Goal: Task Accomplishment & Management: Manage account settings

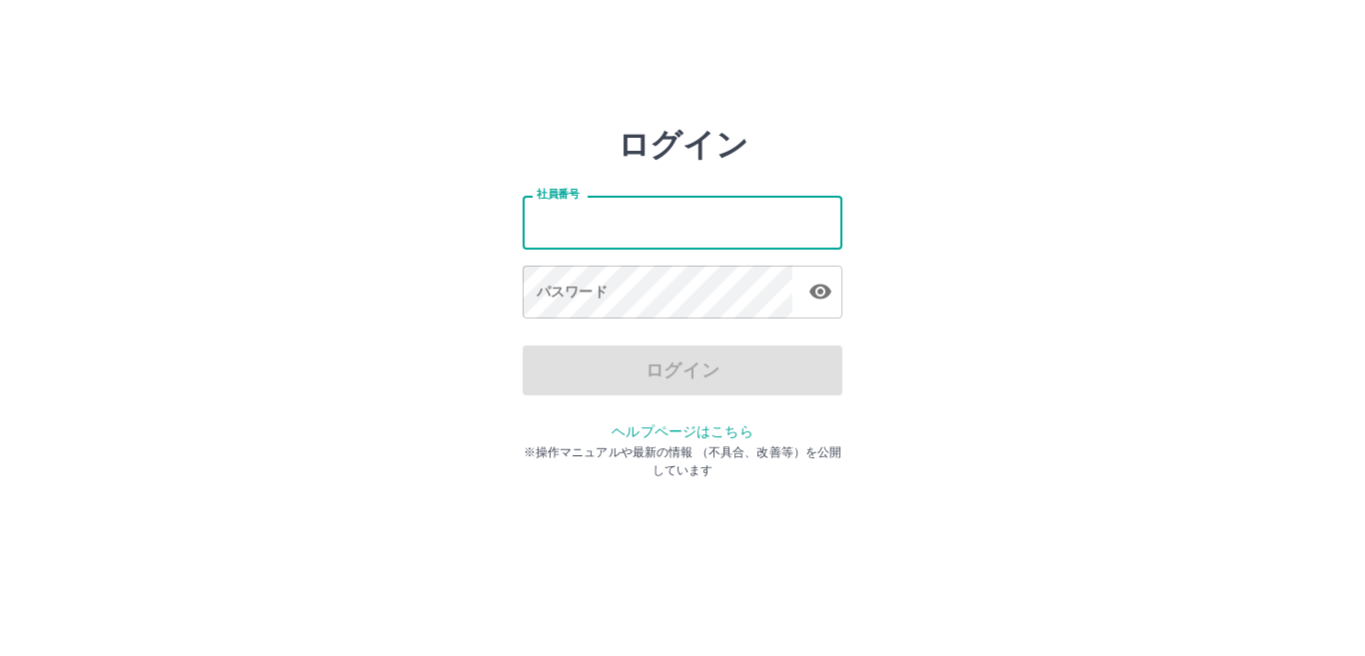
drag, startPoint x: 0, startPoint y: 0, endPoint x: 633, endPoint y: 241, distance: 676.8
click at [633, 241] on input "社員番号" at bounding box center [683, 222] width 320 height 53
type input "*******"
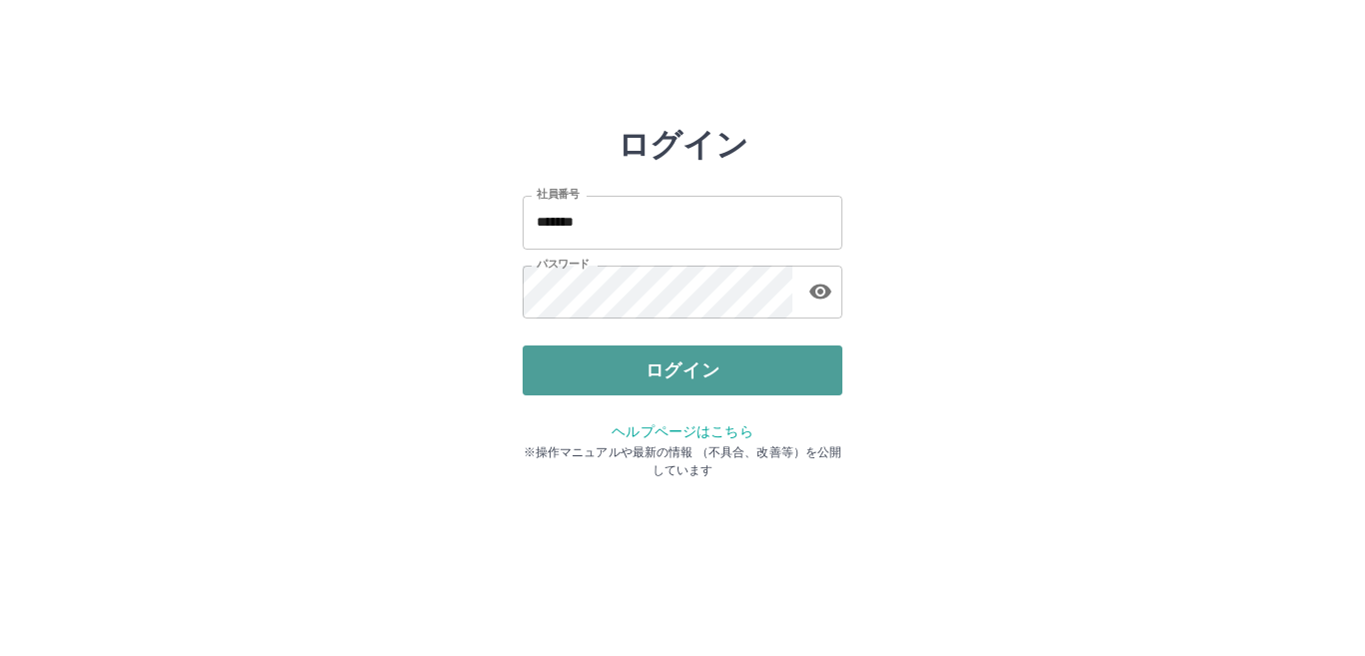
click at [638, 374] on button "ログイン" at bounding box center [683, 371] width 320 height 50
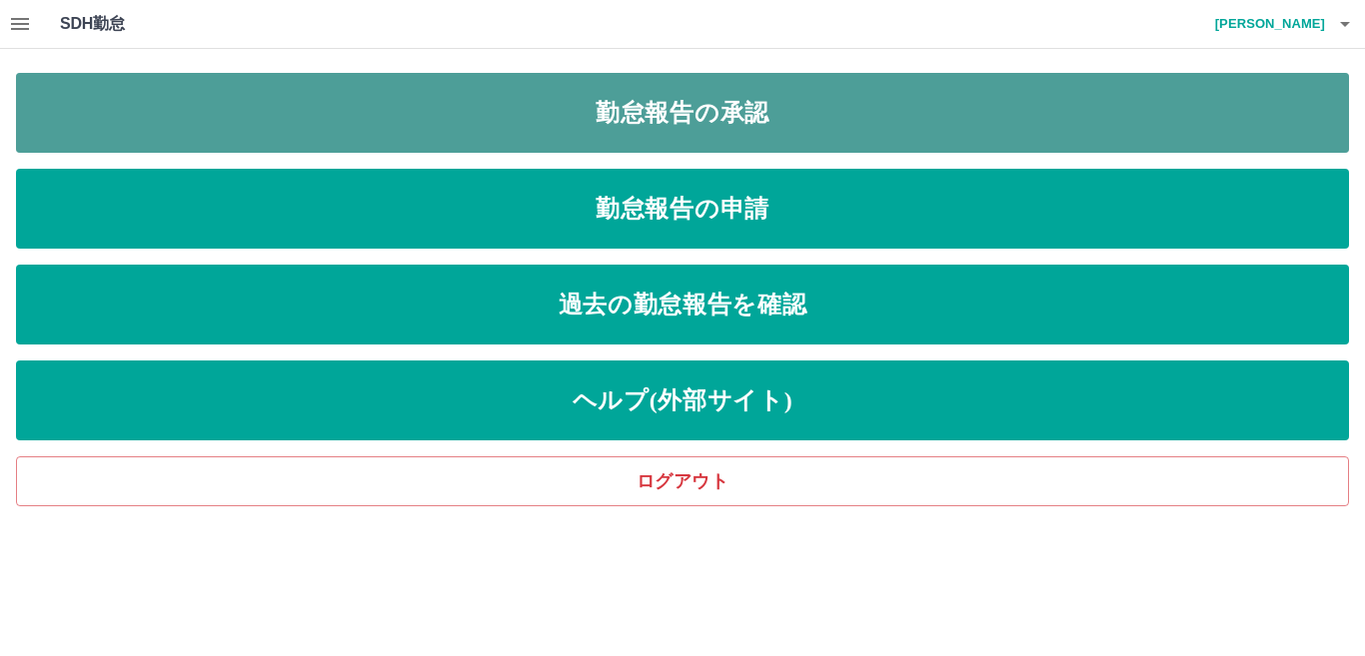
click at [713, 134] on link "勤怠報告の承認" at bounding box center [682, 113] width 1333 height 80
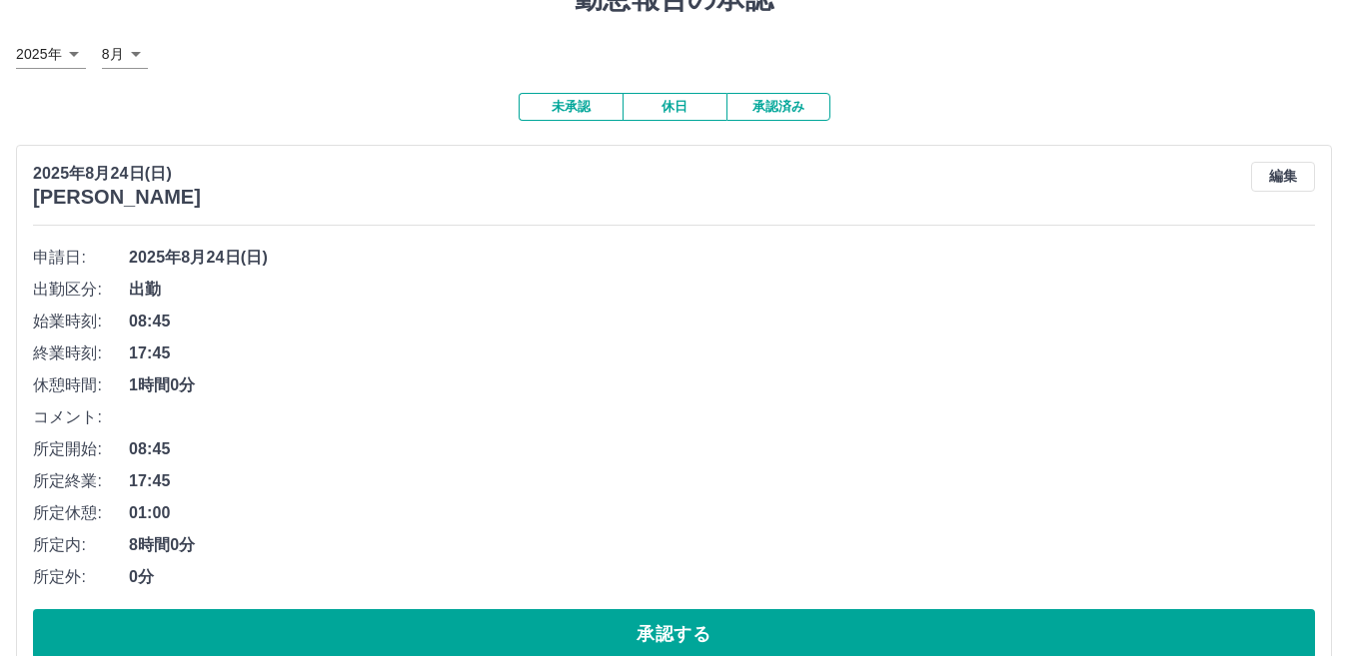
scroll to position [137, 0]
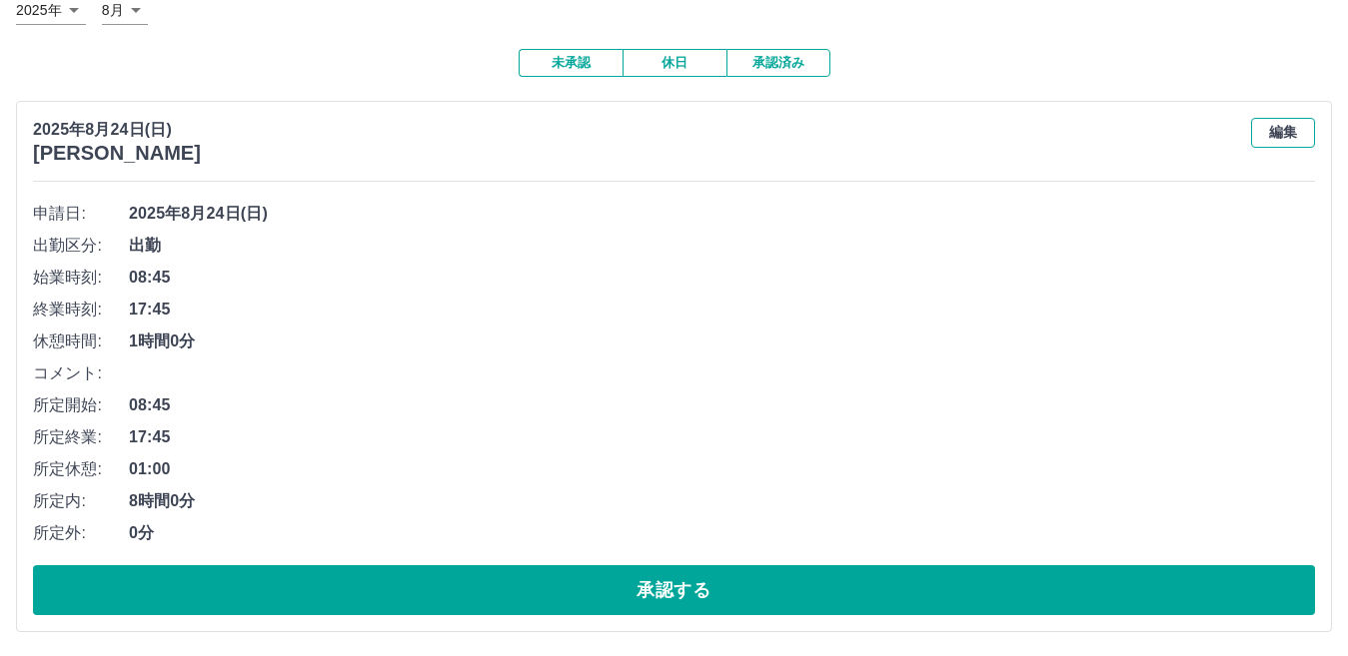
click at [1290, 129] on button "編集" at bounding box center [1283, 133] width 64 height 30
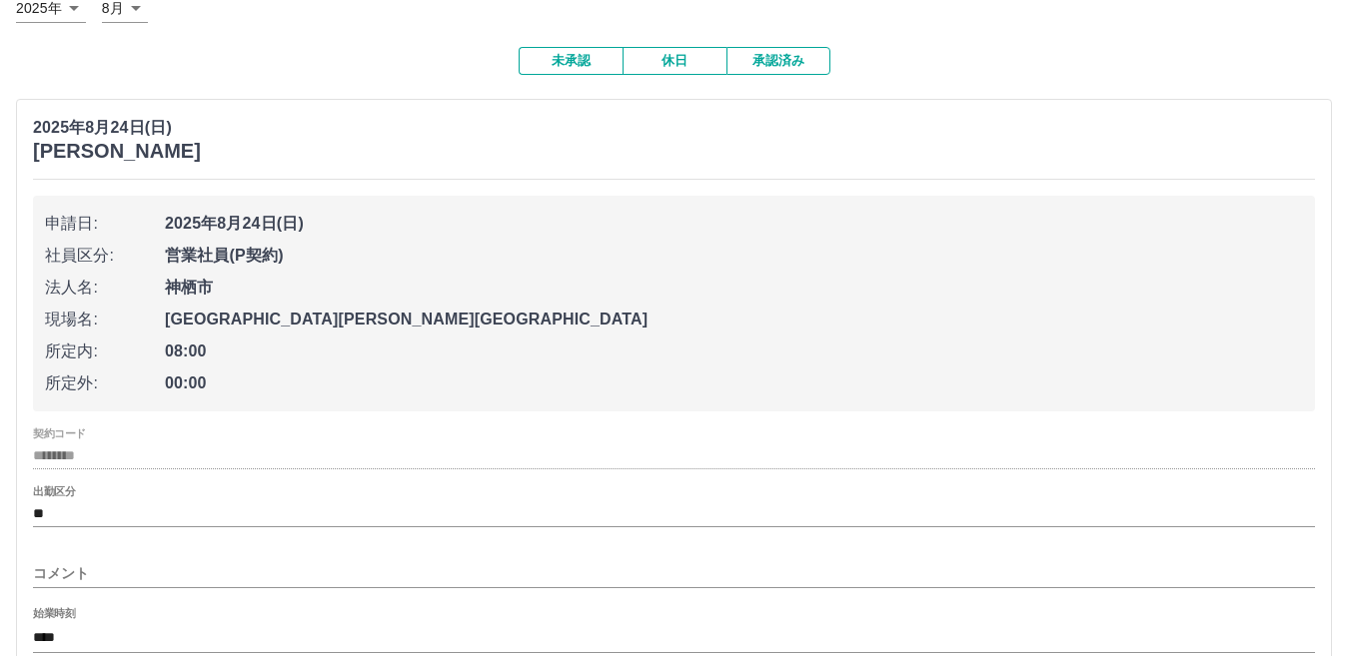
scroll to position [440, 0]
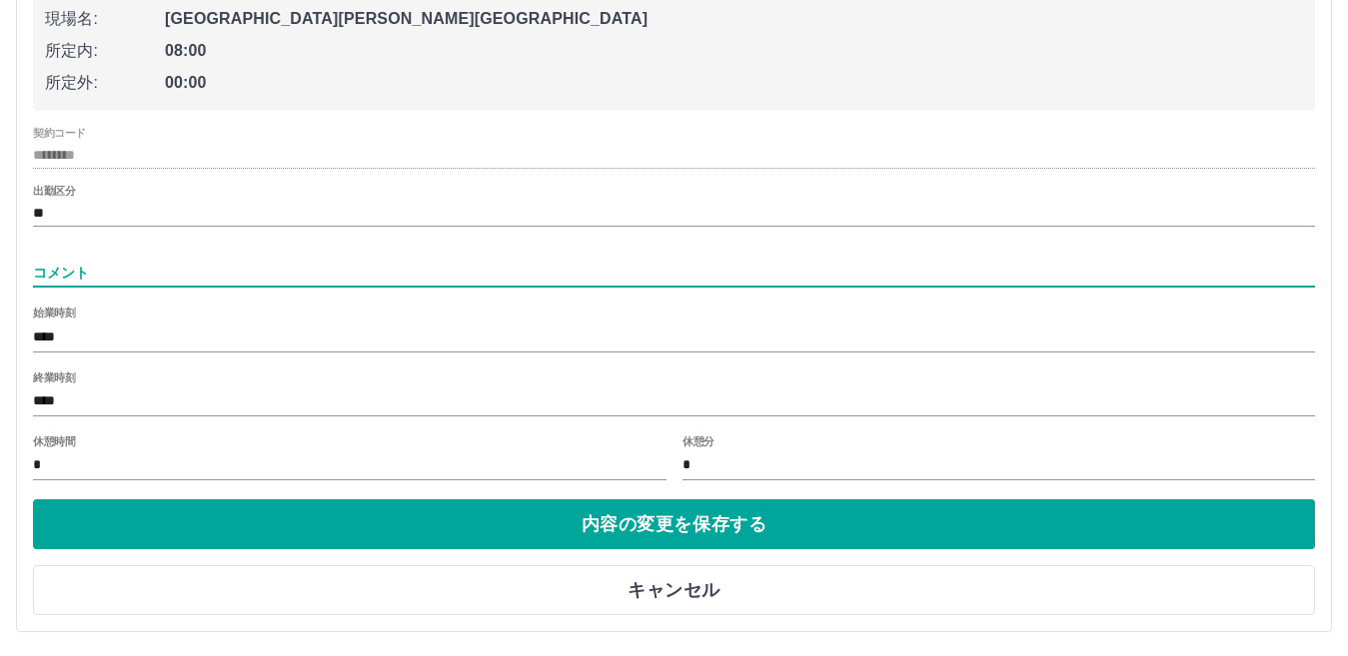
click at [68, 270] on input "コメント" at bounding box center [674, 273] width 1282 height 29
type input "*"
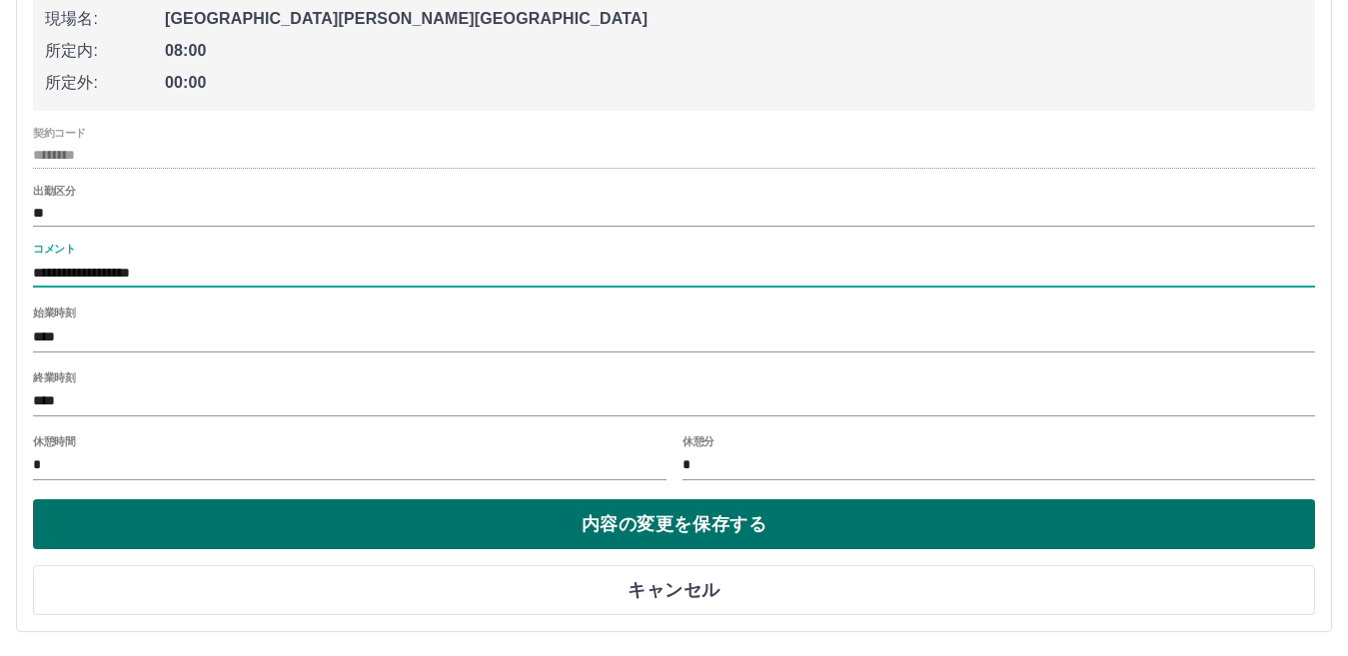
type input "**********"
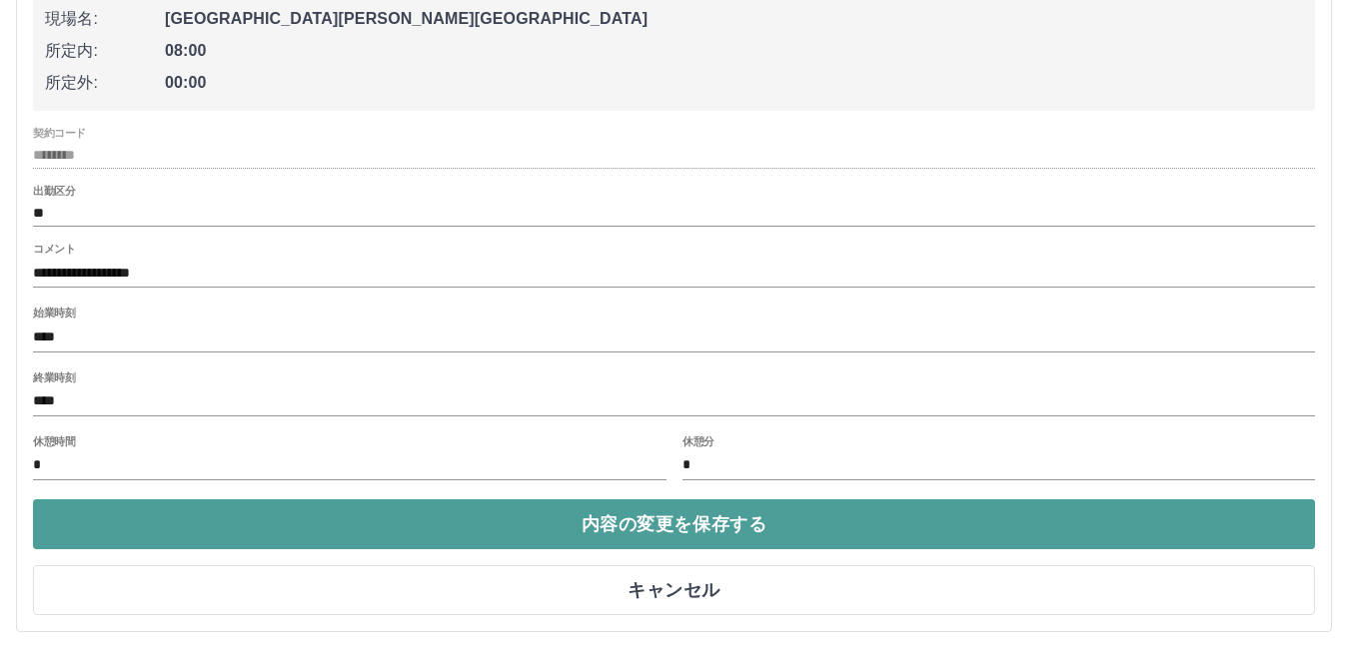
click at [419, 537] on button "内容の変更を保存する" at bounding box center [674, 525] width 1282 height 50
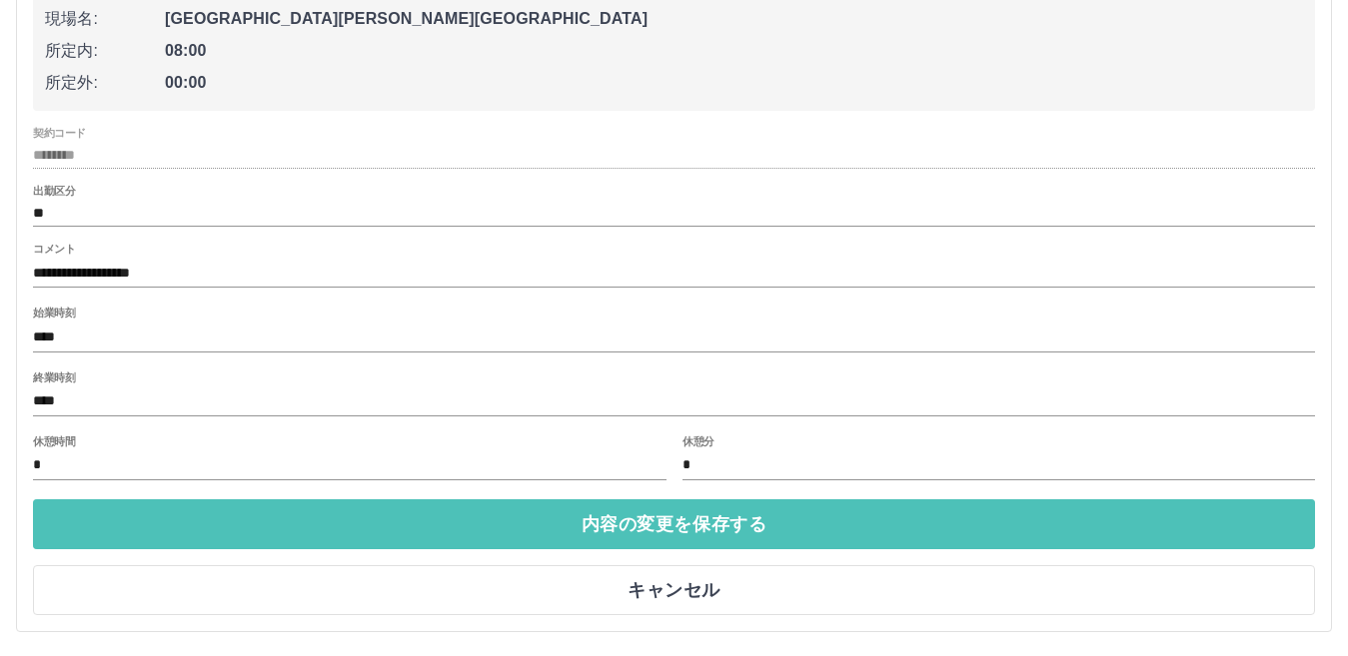
scroll to position [137, 0]
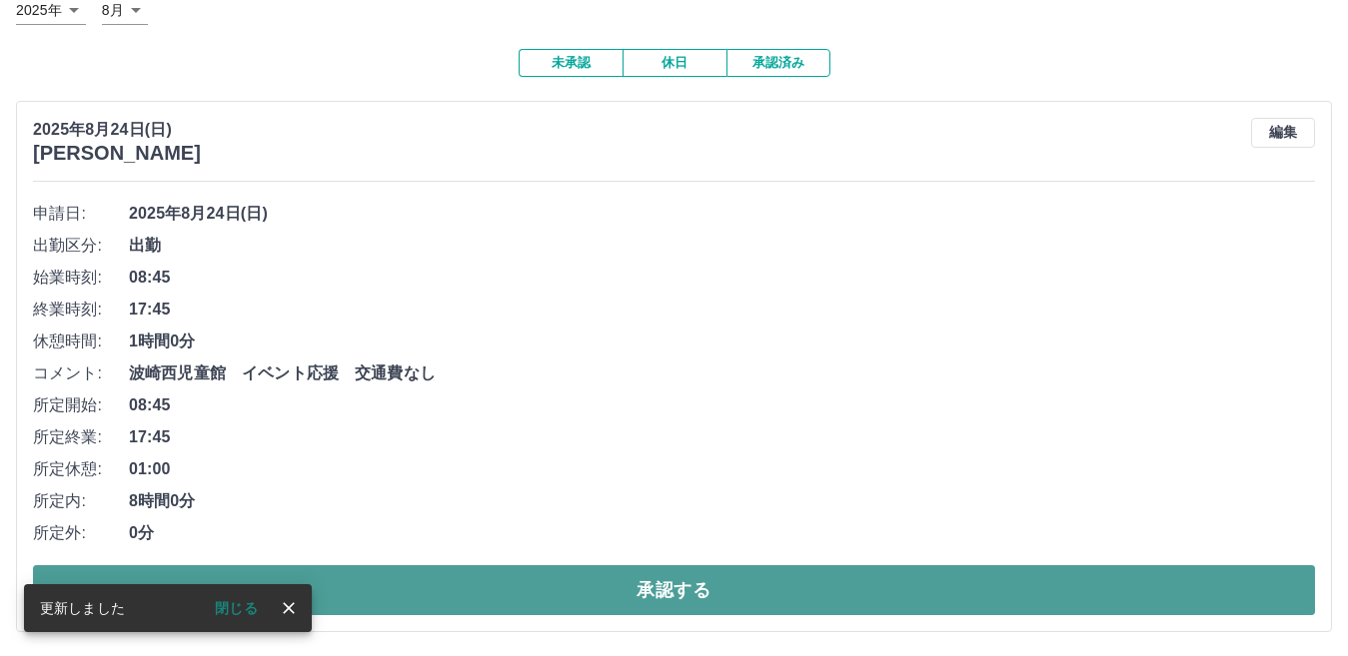
click at [635, 594] on button "承認する" at bounding box center [674, 591] width 1282 height 50
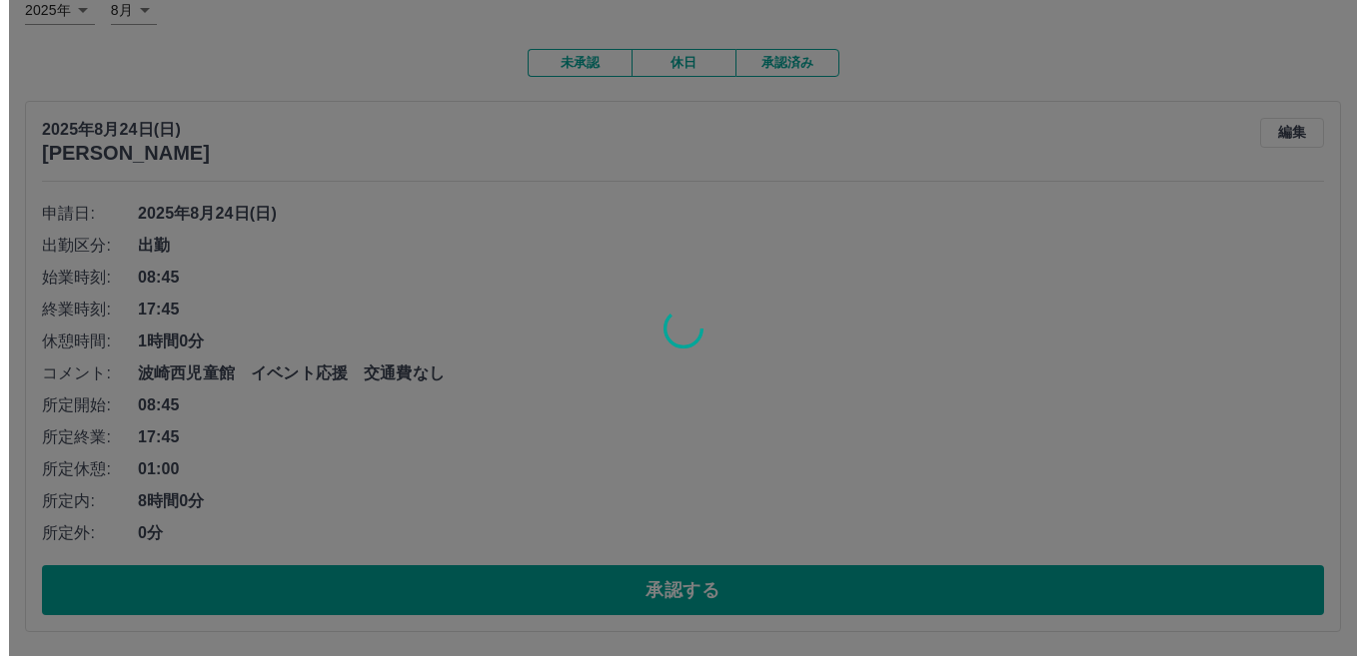
scroll to position [0, 0]
